Goal: Task Accomplishment & Management: Complete application form

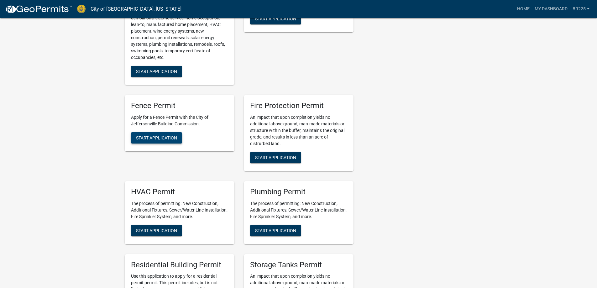
scroll to position [219, 0]
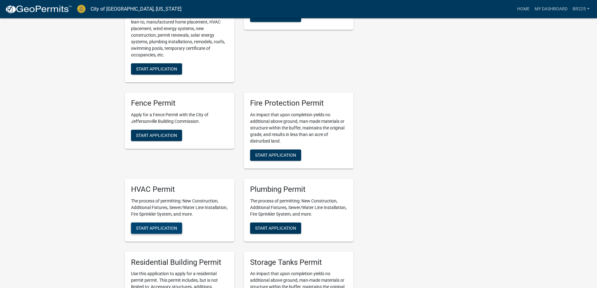
click at [153, 225] on span "Start Application" at bounding box center [156, 227] width 41 height 5
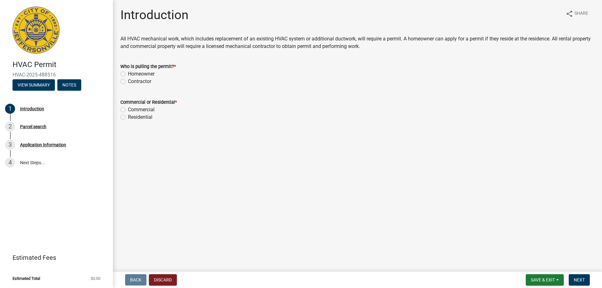
click at [128, 83] on label "Contractor" at bounding box center [139, 82] width 23 height 8
click at [128, 82] on input "Contractor" at bounding box center [130, 80] width 4 height 4
radio input "true"
click at [128, 118] on label "Residential" at bounding box center [140, 117] width 24 height 8
click at [128, 117] on input "Residential" at bounding box center [130, 115] width 4 height 4
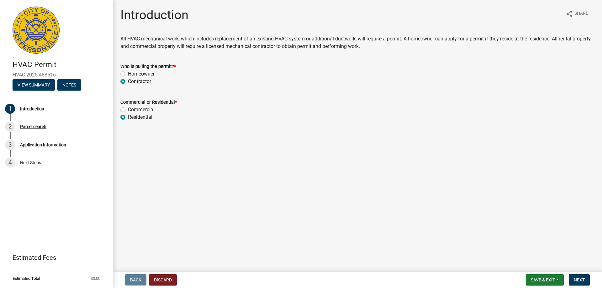
radio input "true"
click at [580, 280] on span "Next" at bounding box center [578, 279] width 11 height 5
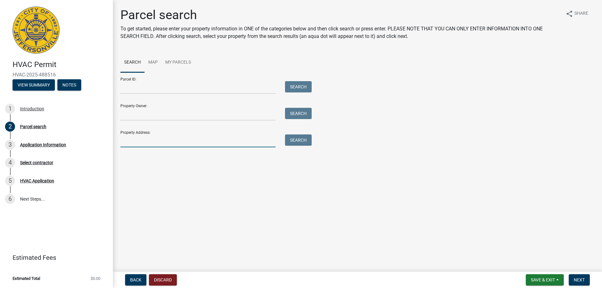
click at [136, 141] on input "Property Address:" at bounding box center [197, 140] width 155 height 13
type input "[STREET_ADDRESS]"
click at [301, 139] on button "Search" at bounding box center [298, 139] width 27 height 11
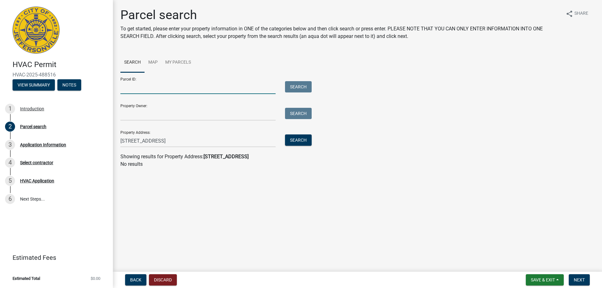
click at [136, 90] on input "Parcel ID:" at bounding box center [197, 87] width 155 height 13
paste input "104101600078000037"
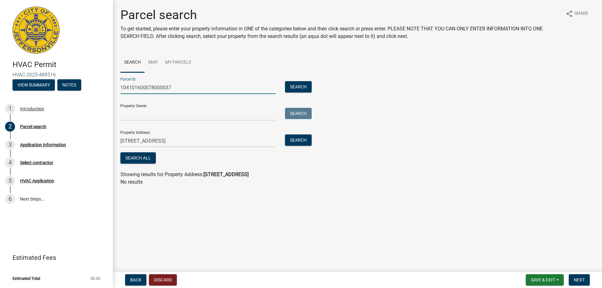
type input "104101600078000037"
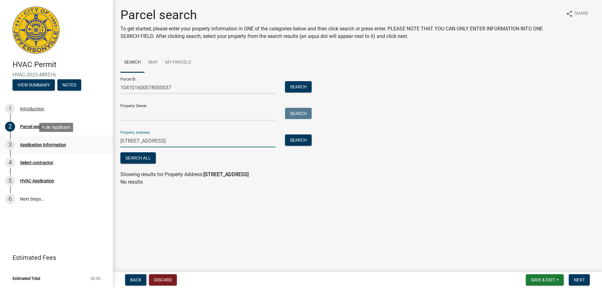
drag, startPoint x: 171, startPoint y: 140, endPoint x: 107, endPoint y: 141, distance: 64.5
click at [107, 141] on div "HVAC Permit HVAC-2025-488516 View Summary Notes 1 Introduction 2 Parcel search …" at bounding box center [301, 144] width 602 height 288
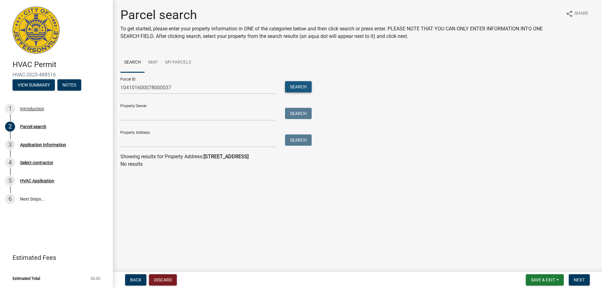
click at [294, 88] on button "Search" at bounding box center [298, 86] width 27 height 11
drag, startPoint x: 181, startPoint y: 87, endPoint x: 81, endPoint y: 91, distance: 100.3
click at [81, 91] on div "HVAC Permit HVAC-2025-488516 View Summary Notes 1 Introduction 2 Parcel search …" at bounding box center [301, 144] width 602 height 288
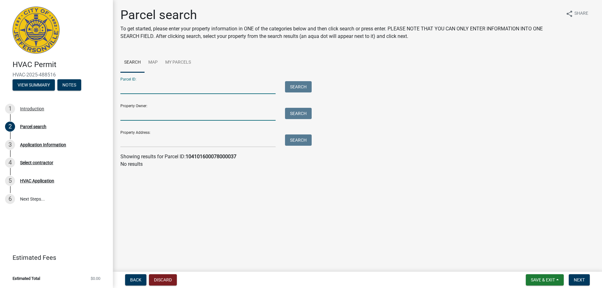
click at [126, 115] on input "Property Owner:" at bounding box center [197, 114] width 155 height 13
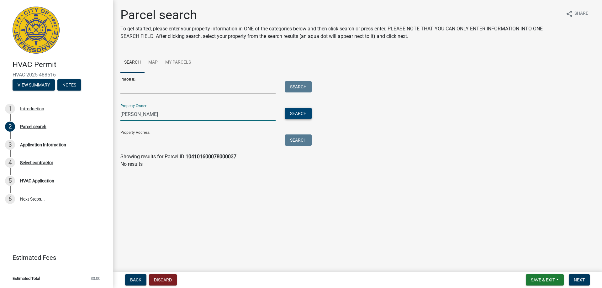
type input "[PERSON_NAME]"
click at [299, 113] on button "Search" at bounding box center [298, 113] width 27 height 11
drag, startPoint x: 160, startPoint y: 114, endPoint x: 117, endPoint y: 118, distance: 42.7
click at [117, 118] on div "[PERSON_NAME]" at bounding box center [198, 114] width 164 height 13
click at [125, 141] on input "Property Address:" at bounding box center [197, 140] width 155 height 13
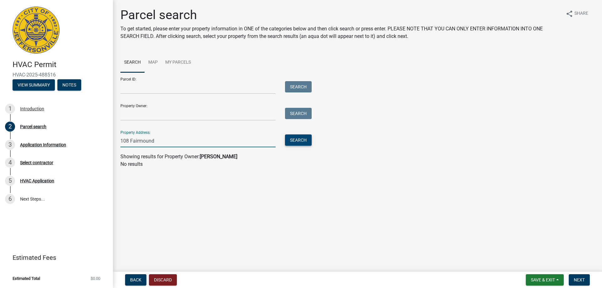
click at [299, 141] on button "Search" at bounding box center [298, 139] width 27 height 11
click at [161, 140] on input "108 Fairmound" at bounding box center [197, 140] width 155 height 13
type input "[STREET_ADDRESS]"
click at [300, 141] on button "Search" at bounding box center [298, 139] width 27 height 11
click at [180, 184] on main "Parcel search To get started, please enter your property information in ONE of …" at bounding box center [357, 134] width 489 height 269
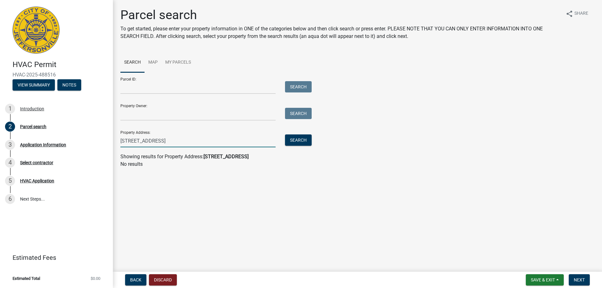
click at [167, 141] on input "[STREET_ADDRESS]" at bounding box center [197, 140] width 155 height 13
drag, startPoint x: 169, startPoint y: 141, endPoint x: 112, endPoint y: 142, distance: 56.7
click at [112, 142] on div "HVAC Permit HVAC-2025-488516 View Summary Notes 1 Introduction 2 Parcel search …" at bounding box center [301, 144] width 602 height 288
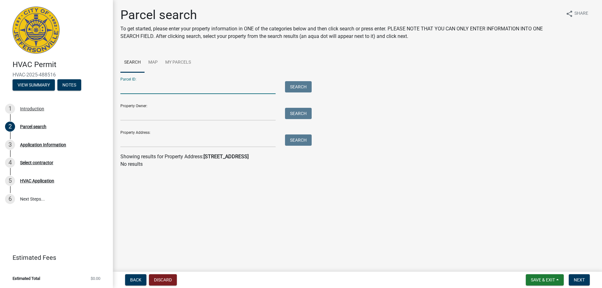
click at [125, 86] on input "Parcel ID:" at bounding box center [197, 87] width 155 height 13
paste input "104101600078000037"
type input "104101600078000037"
click at [294, 86] on button "Search" at bounding box center [298, 86] width 27 height 11
click at [174, 88] on input "104101600078000037" at bounding box center [197, 87] width 155 height 13
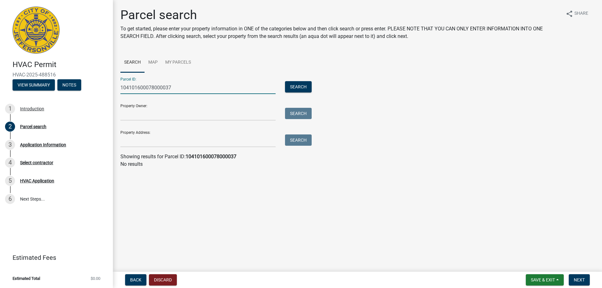
drag, startPoint x: 174, startPoint y: 88, endPoint x: 122, endPoint y: 89, distance: 51.7
click at [127, 89] on input "104101600078000037" at bounding box center [197, 87] width 155 height 13
click at [122, 114] on input "Property Owner:" at bounding box center [197, 114] width 155 height 13
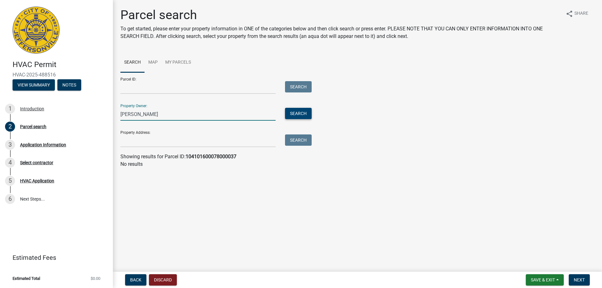
click at [298, 116] on button "Search" at bounding box center [298, 113] width 27 height 11
click at [135, 115] on input "[PERSON_NAME]" at bounding box center [197, 114] width 155 height 13
type input "[PERSON_NAME]"
